Goal: Transaction & Acquisition: Book appointment/travel/reservation

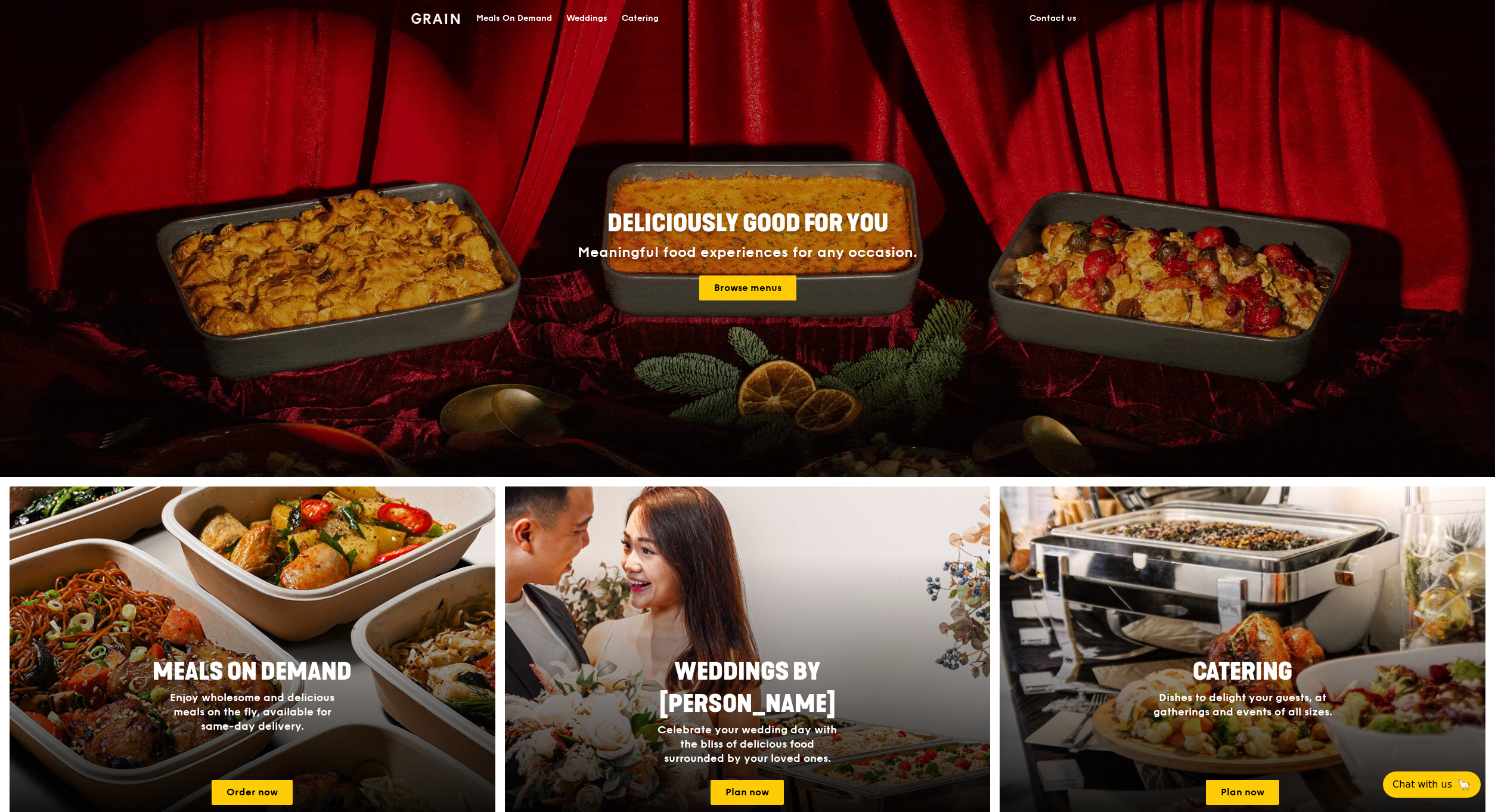
click at [641, 14] on div "Catering" at bounding box center [640, 19] width 37 height 36
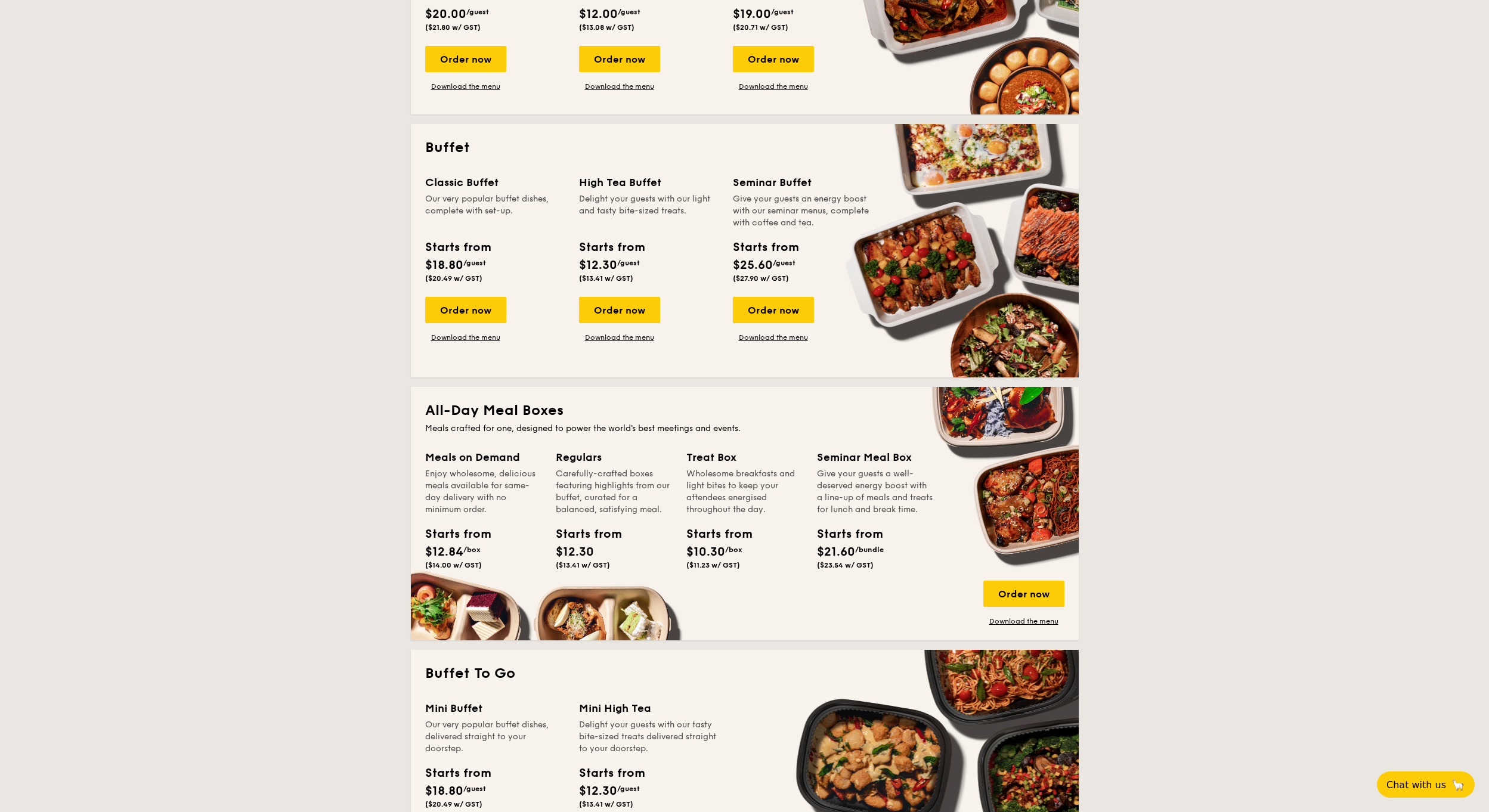
scroll to position [417, 0]
click at [619, 337] on link "Download the menu" at bounding box center [619, 337] width 81 height 9
drag, startPoint x: 618, startPoint y: 319, endPoint x: 622, endPoint y: 332, distance: 13.6
click at [618, 319] on div "Order now" at bounding box center [619, 309] width 81 height 26
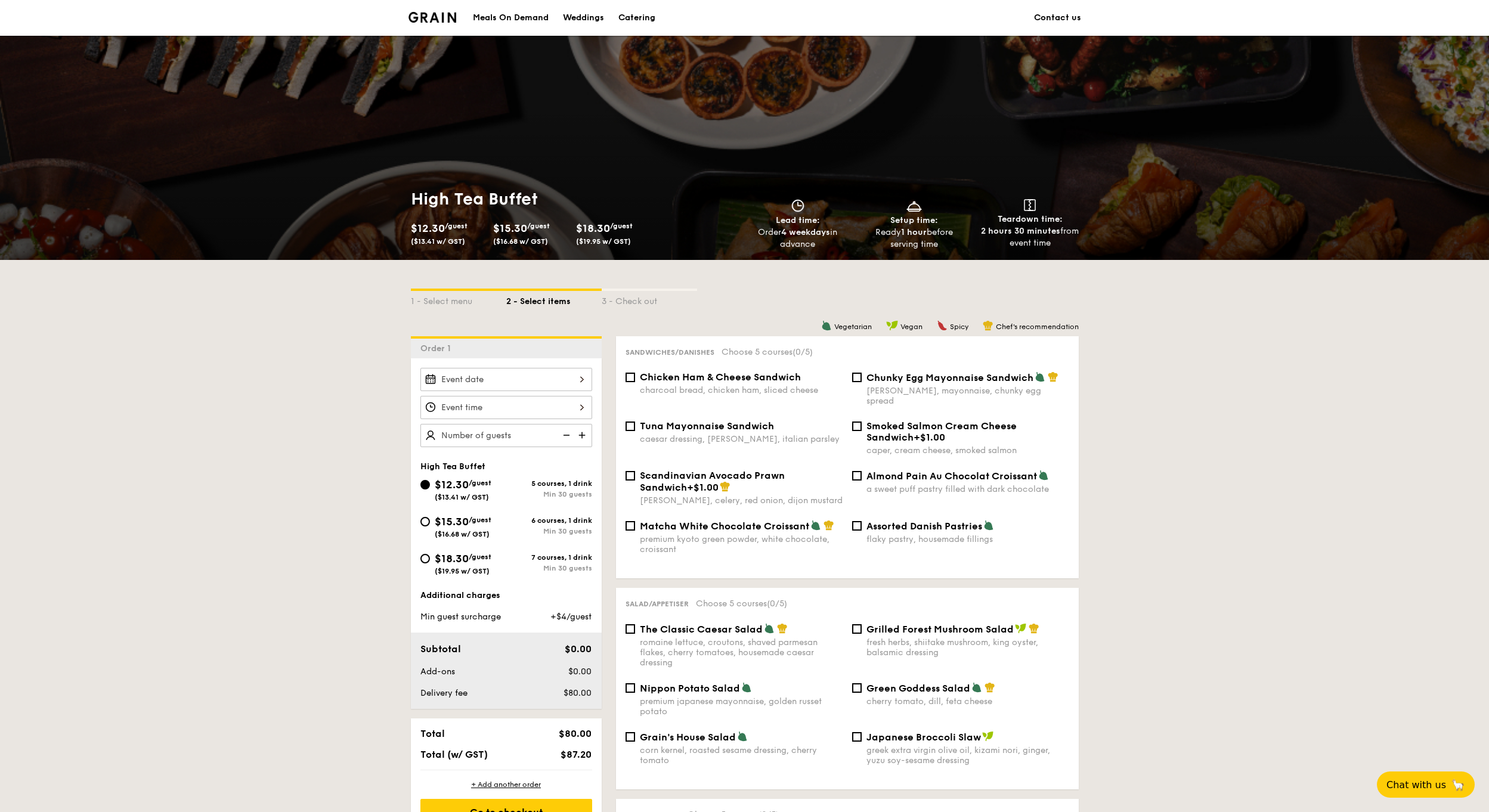
scroll to position [120, 0]
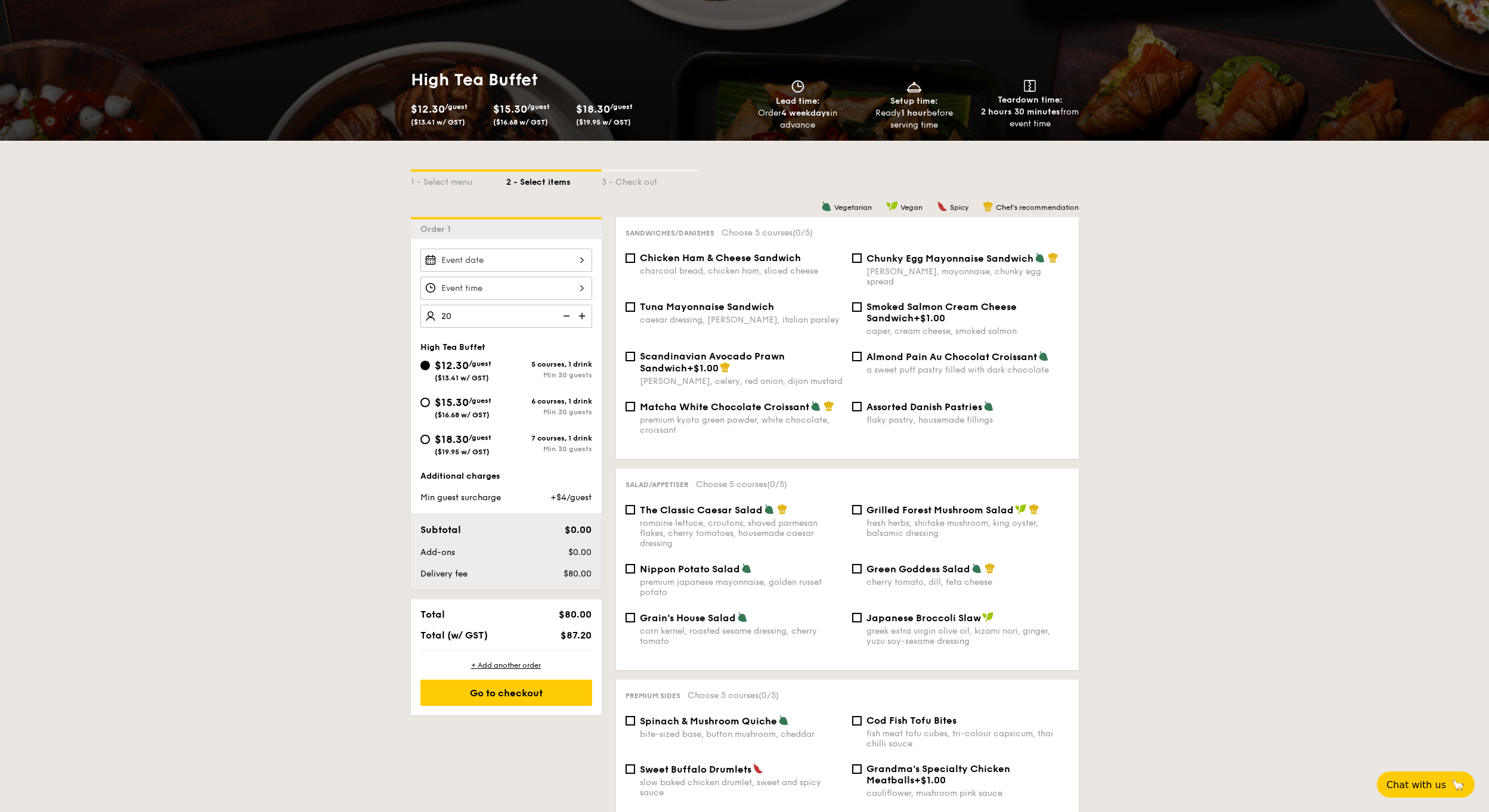
type input "2"
type input "125 guests"
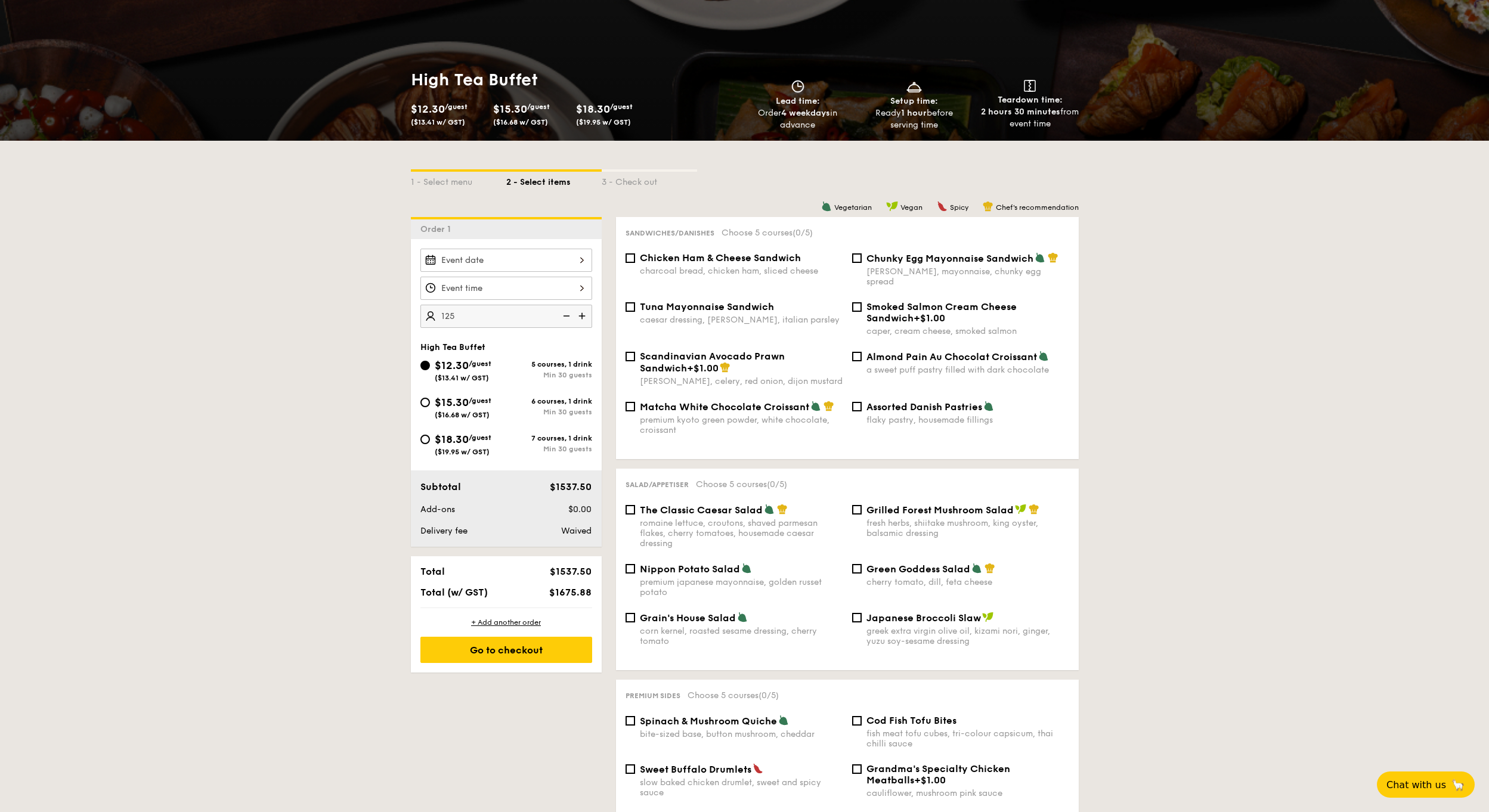
click at [482, 260] on div at bounding box center [506, 260] width 172 height 23
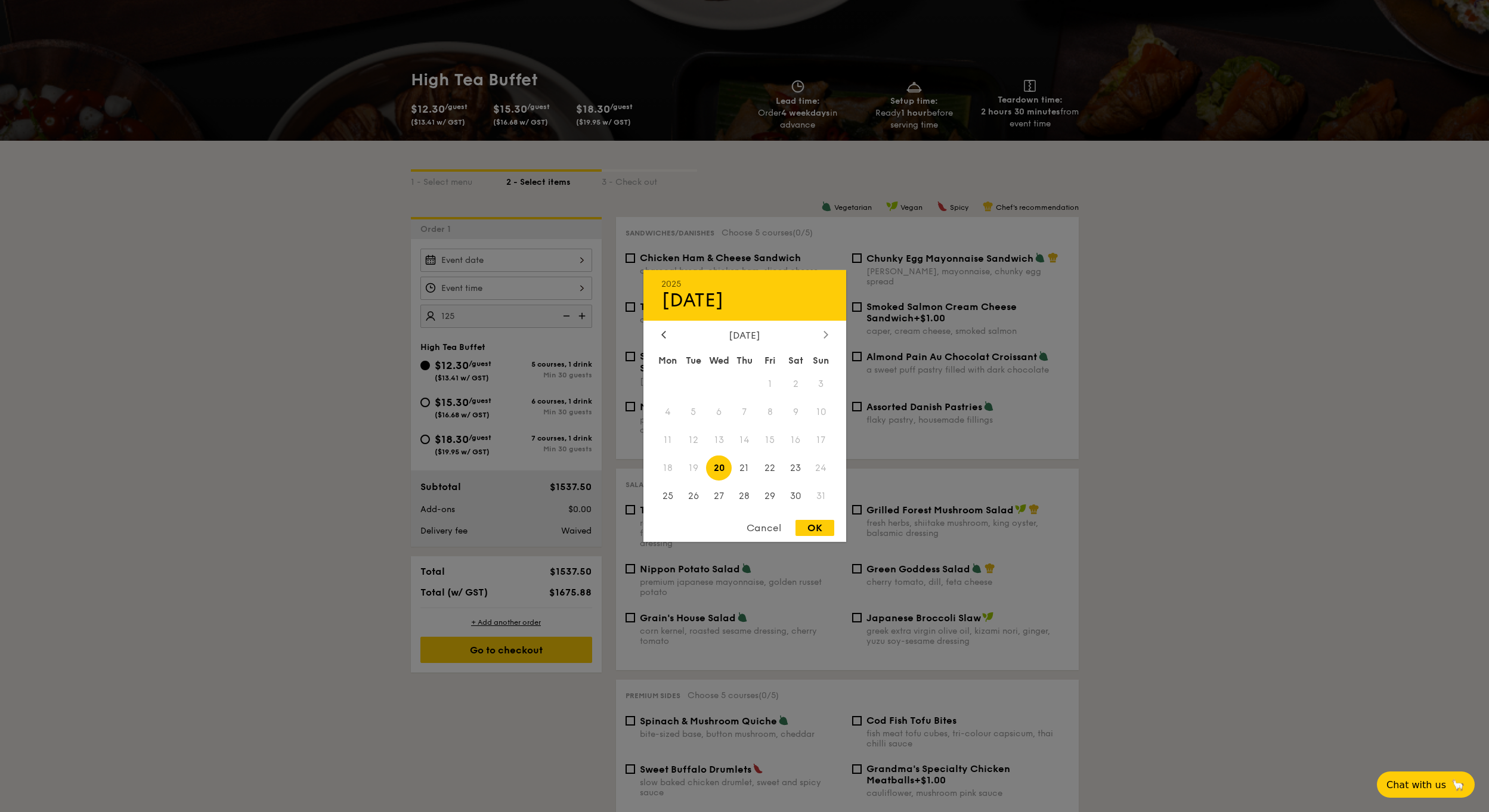
click at [827, 335] on icon at bounding box center [825, 334] width 3 height 7
click at [825, 333] on icon at bounding box center [826, 333] width 5 height 8
click at [663, 332] on icon at bounding box center [663, 334] width 3 height 7
click at [721, 383] on span "3" at bounding box center [719, 385] width 26 height 26
click at [810, 527] on div "OK" at bounding box center [814, 527] width 38 height 16
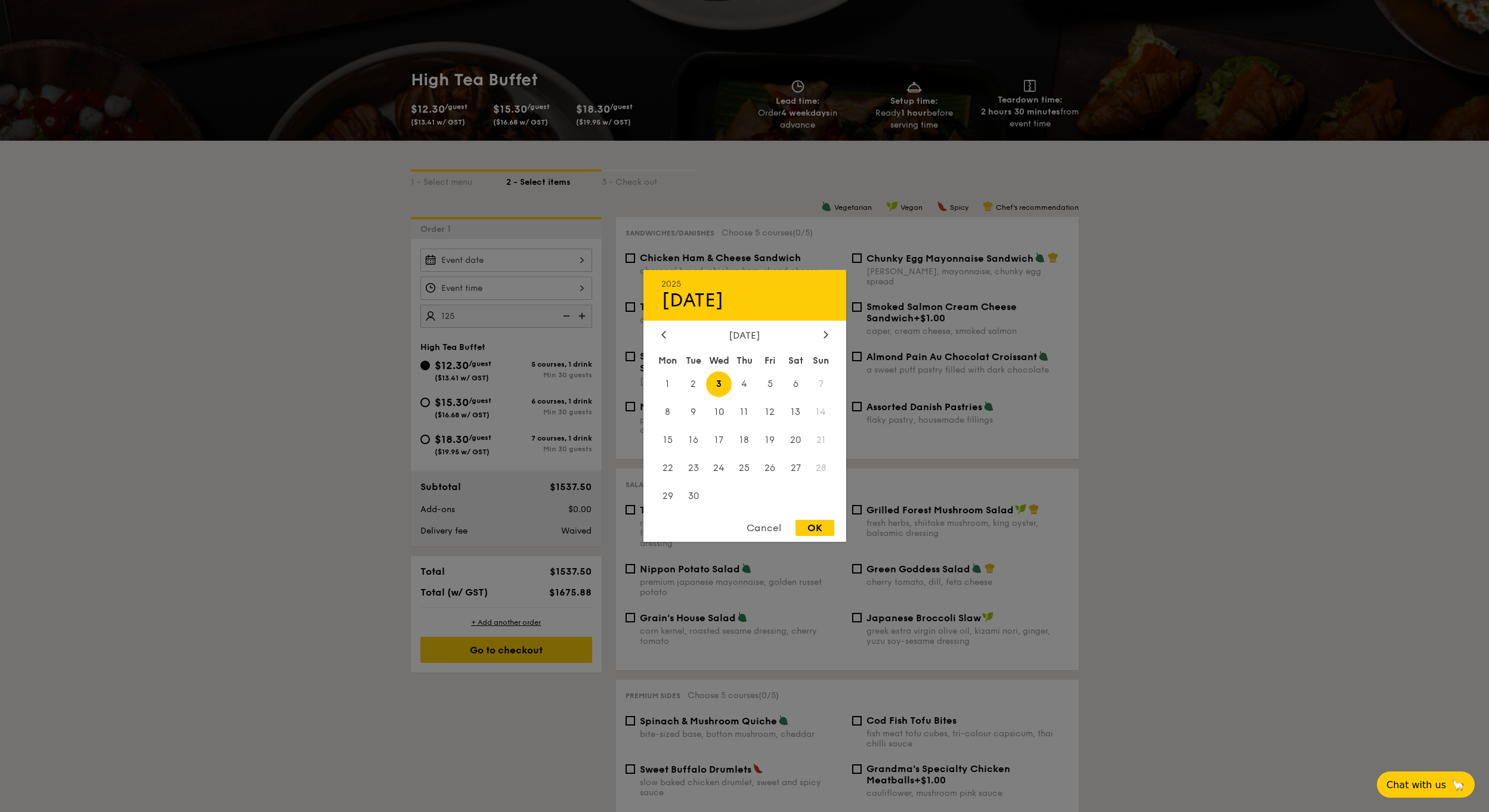
type input "[DATE]"
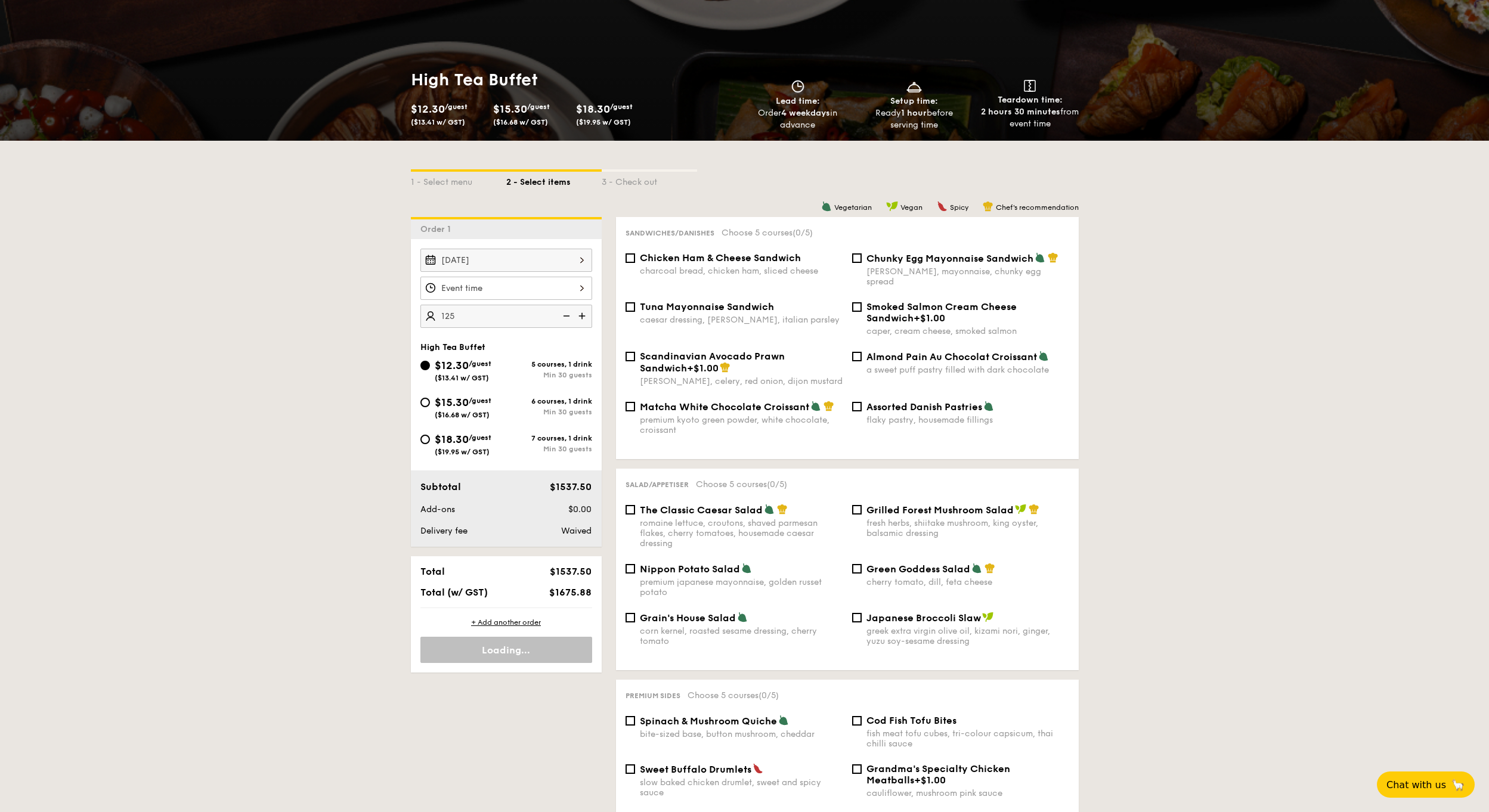
click at [497, 283] on div at bounding box center [506, 288] width 172 height 23
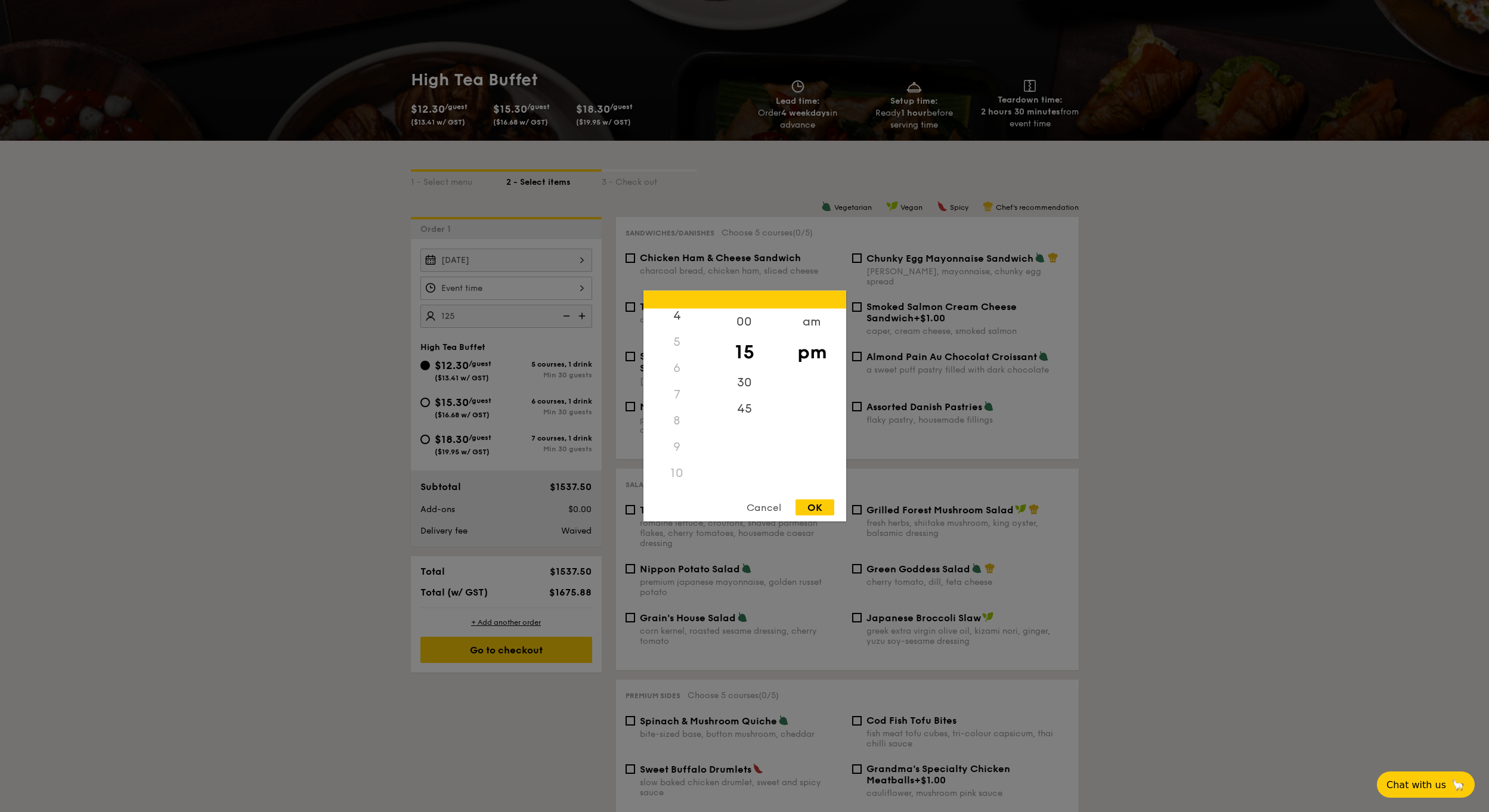
click at [675, 364] on div "6" at bounding box center [677, 368] width 68 height 26
click at [764, 509] on div "Cancel" at bounding box center [763, 508] width 58 height 16
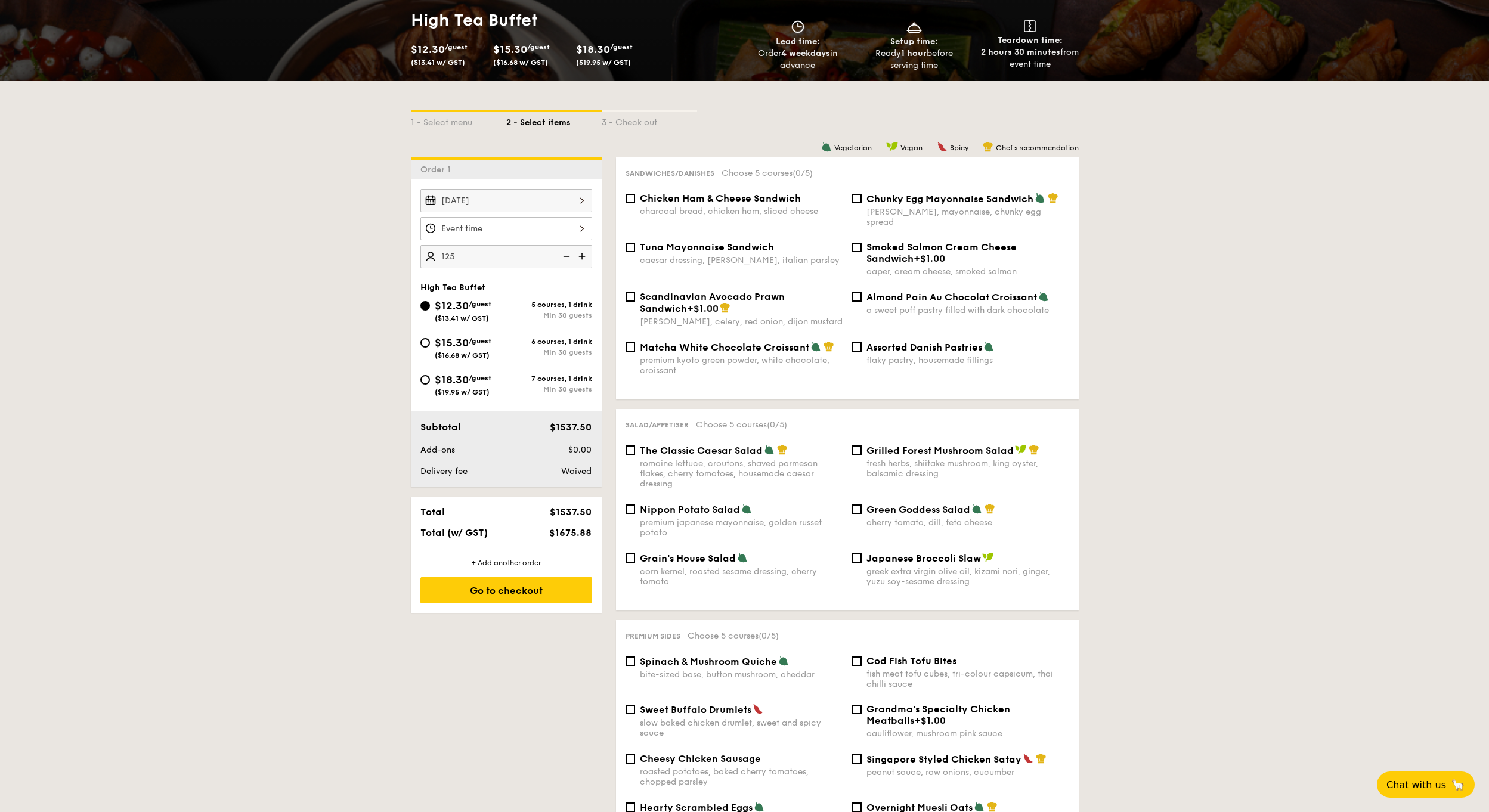
scroll to position [0, 0]
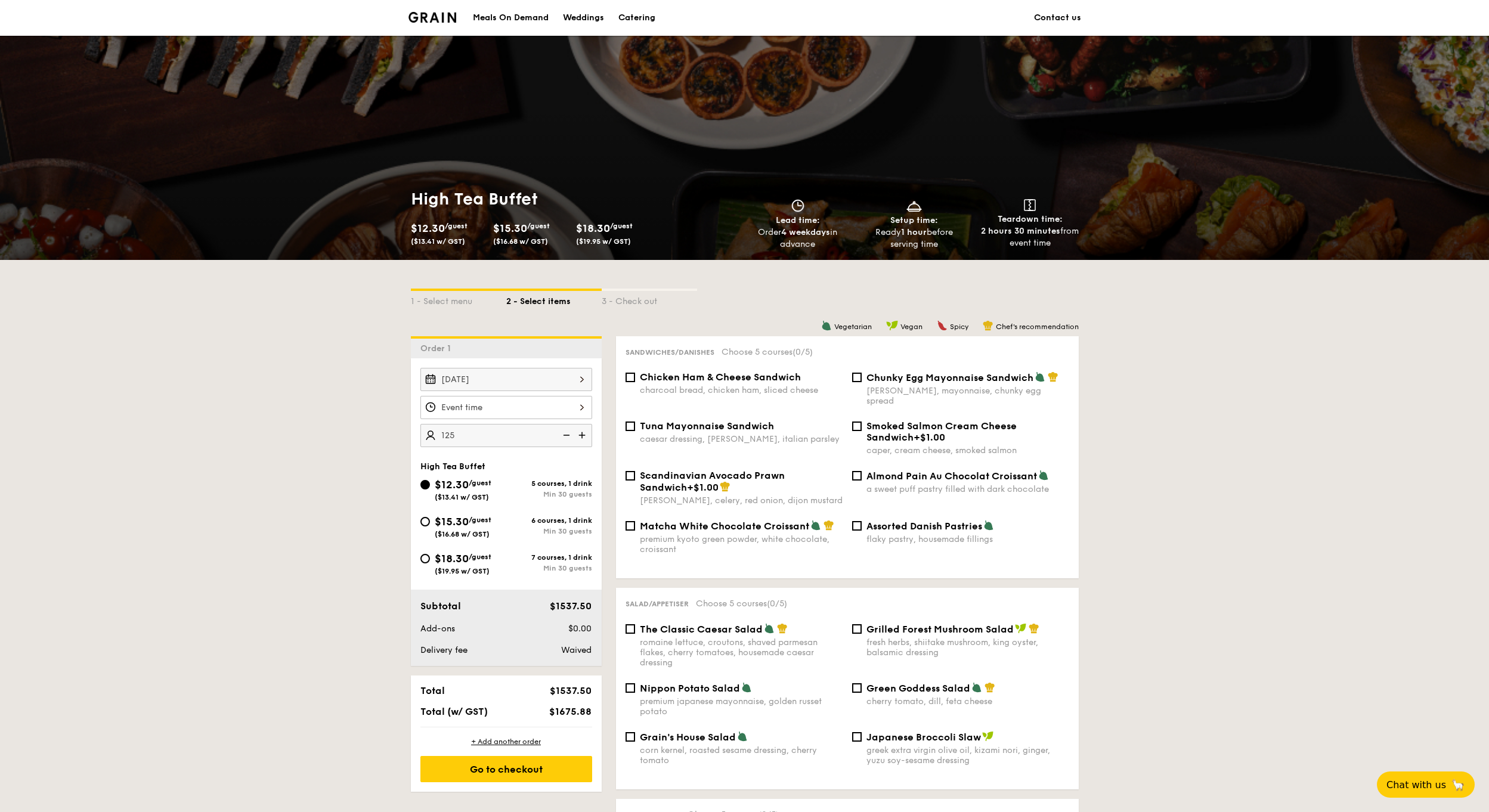
click at [615, 17] on link "Catering" at bounding box center [637, 18] width 51 height 36
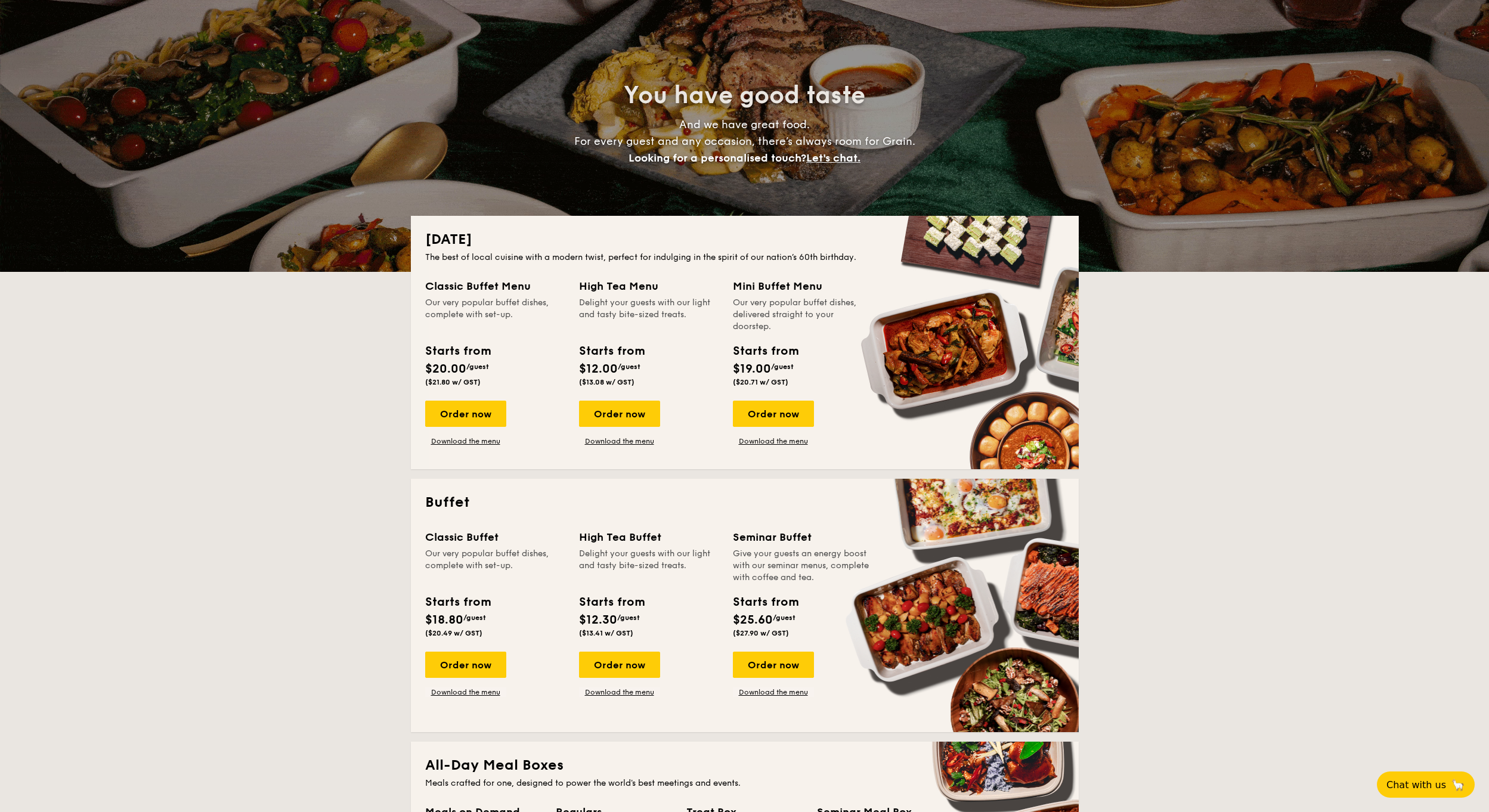
scroll to position [179, 0]
